Goal: Register for event/course

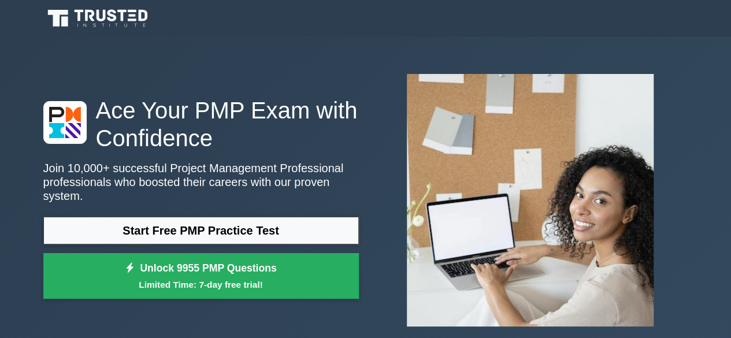
scroll to position [172, 0]
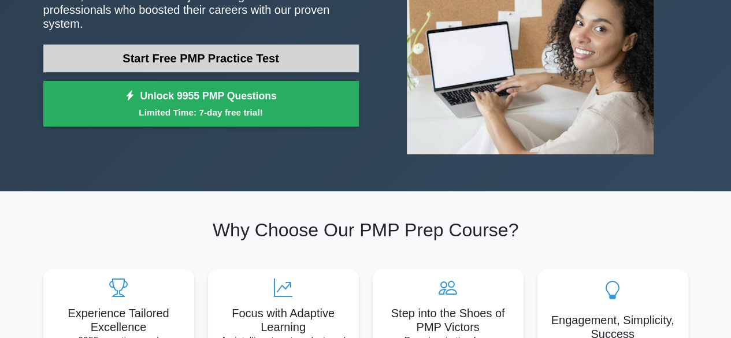
click at [193, 53] on link "Start Free PMP Practice Test" at bounding box center [200, 58] width 315 height 28
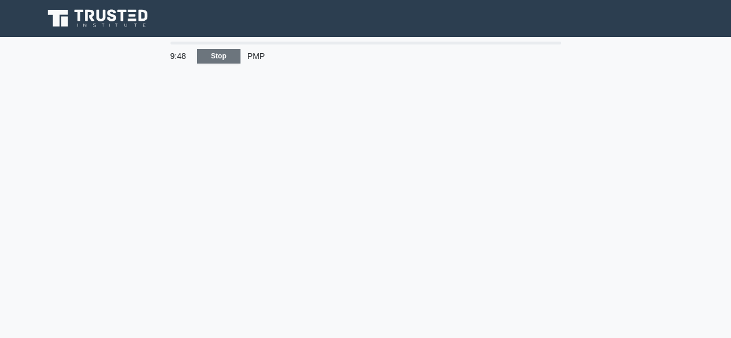
click at [217, 57] on link "Stop" at bounding box center [218, 56] width 43 height 14
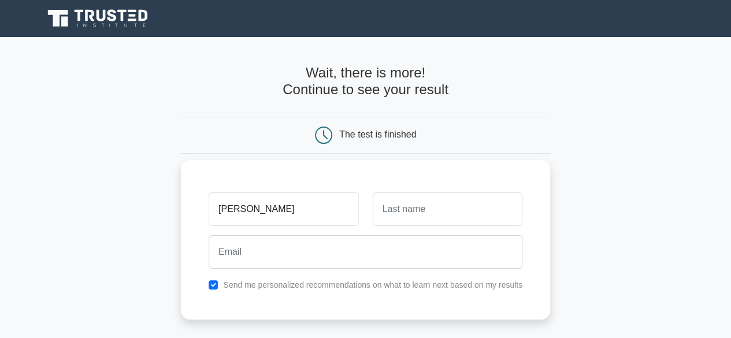
type input "Lal Shikhar"
click at [428, 206] on input "text" at bounding box center [448, 209] width 150 height 34
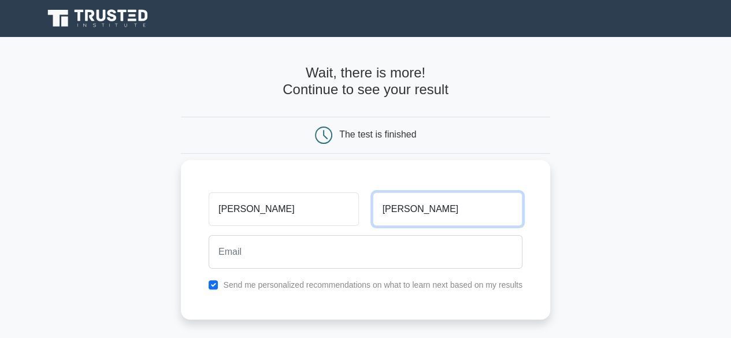
type input "Singh"
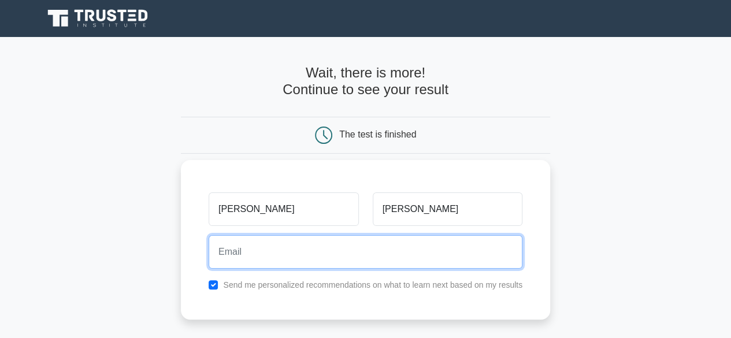
click at [339, 256] on input "email" at bounding box center [366, 252] width 314 height 34
type input "lalshikharsingh@yahoo.com"
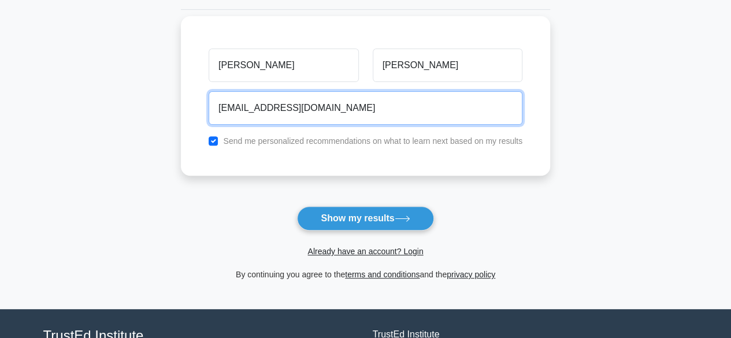
scroll to position [165, 0]
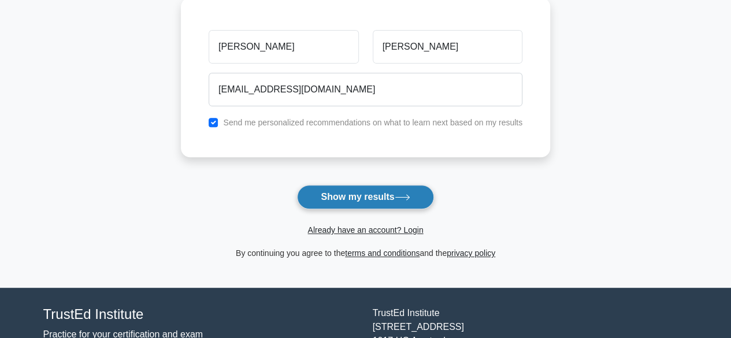
click at [350, 201] on button "Show my results" at bounding box center [365, 197] width 136 height 24
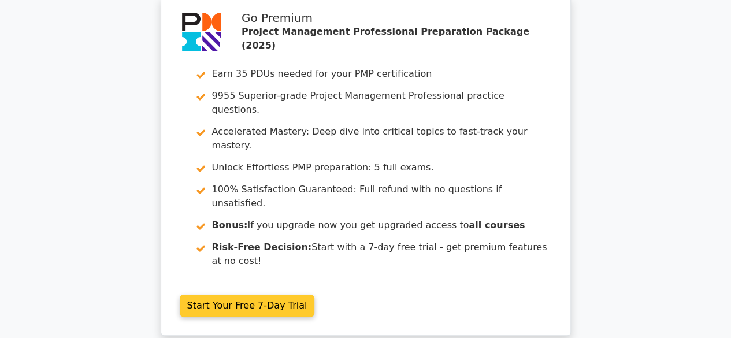
scroll to position [42, 0]
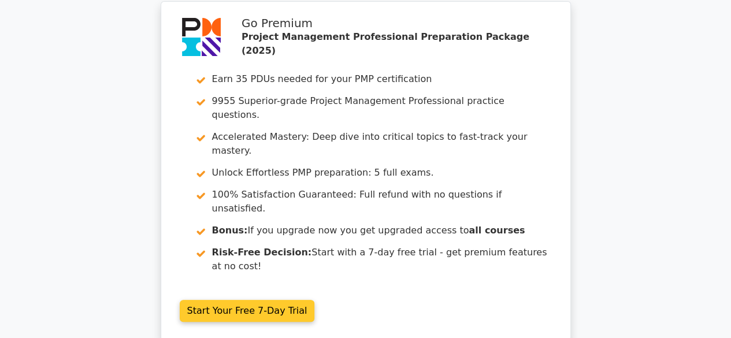
click at [238, 300] on link "Start Your Free 7-Day Trial" at bounding box center [247, 311] width 135 height 22
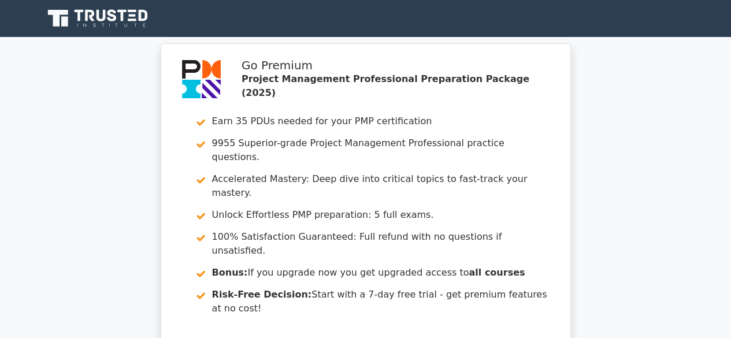
scroll to position [268, 0]
